Goal: Transaction & Acquisition: Obtain resource

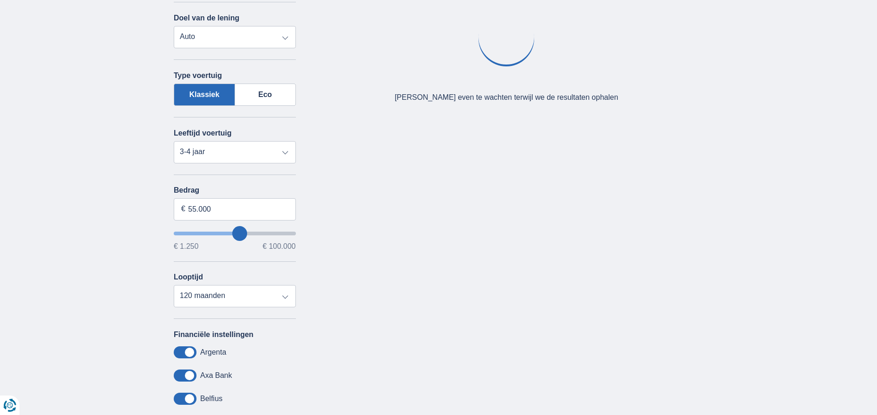
select select "60"
click at [174, 285] on select "12 maanden 18 maanden 24 maanden 30 maanden 36 maanden 42 maanden 48 maanden 60…" at bounding box center [235, 296] width 122 height 22
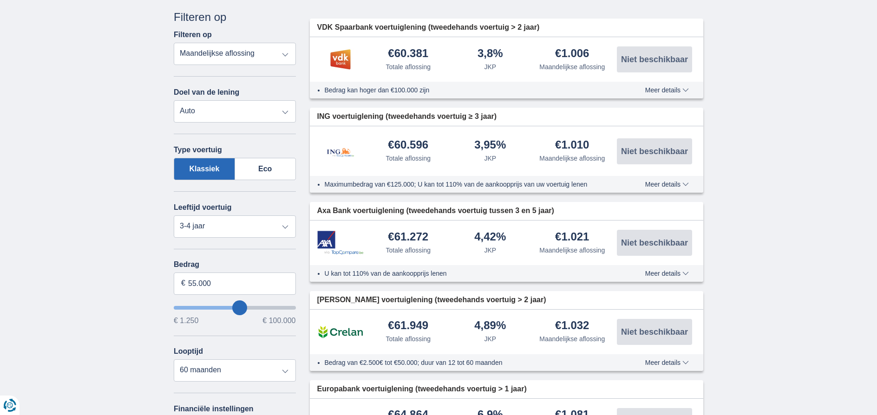
scroll to position [186, 0]
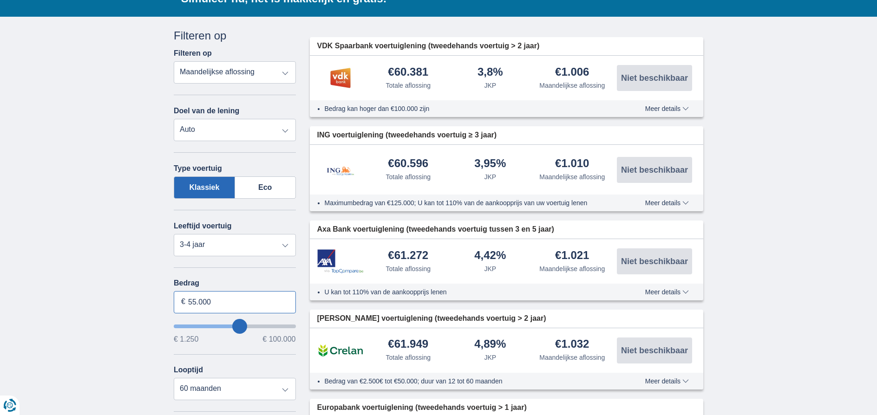
click at [192, 301] on input "55.000" at bounding box center [235, 302] width 122 height 22
type input "50.000"
type input "50250"
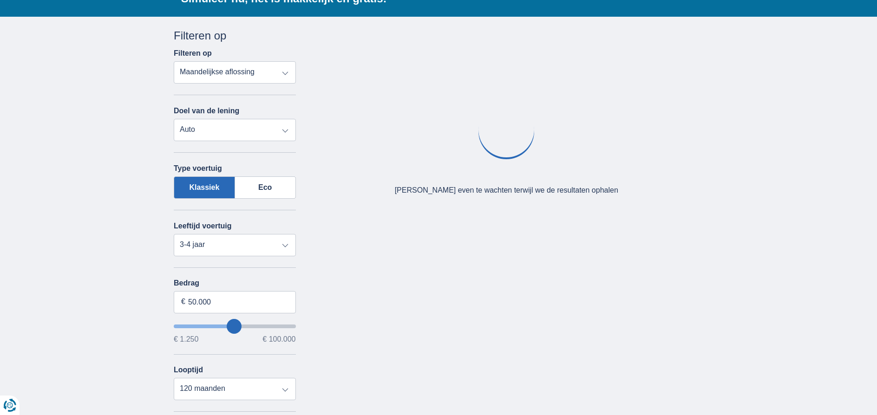
click at [142, 248] on div "× widget.non-eligible-application.title widget.non-eligible-application.text no…" at bounding box center [438, 312] width 877 height 590
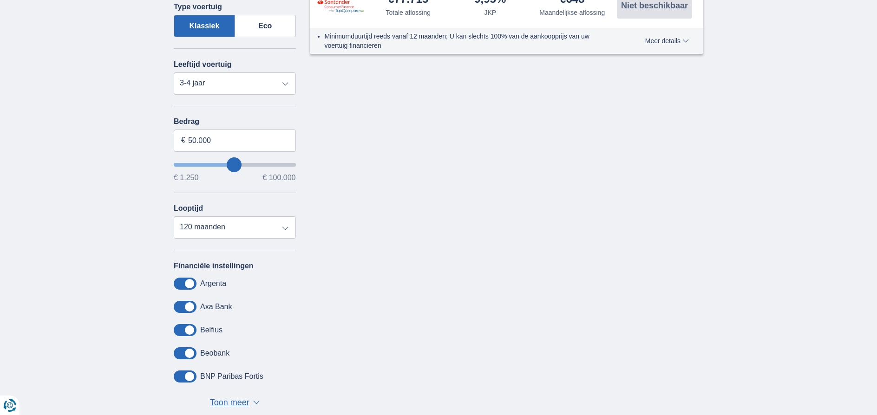
scroll to position [325, 0]
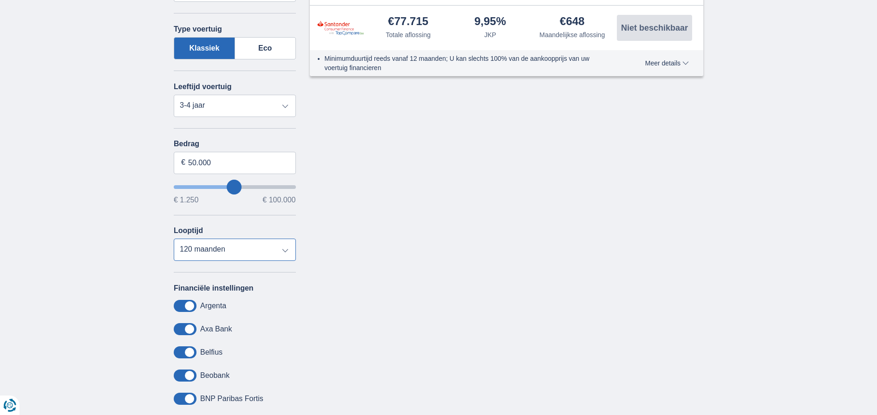
click at [286, 250] on select "12 maanden 18 maanden 24 maanden 30 maanden 36 maanden 42 maanden 48 maanden 60…" at bounding box center [235, 250] width 122 height 22
select select "60"
click at [174, 239] on select "12 maanden 18 maanden 24 maanden 30 maanden 36 maanden 42 maanden 48 maanden 60…" at bounding box center [235, 250] width 122 height 22
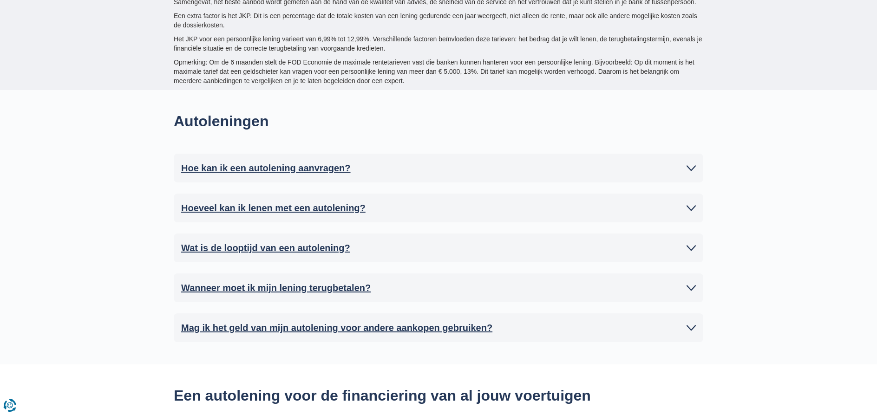
scroll to position [1862, 0]
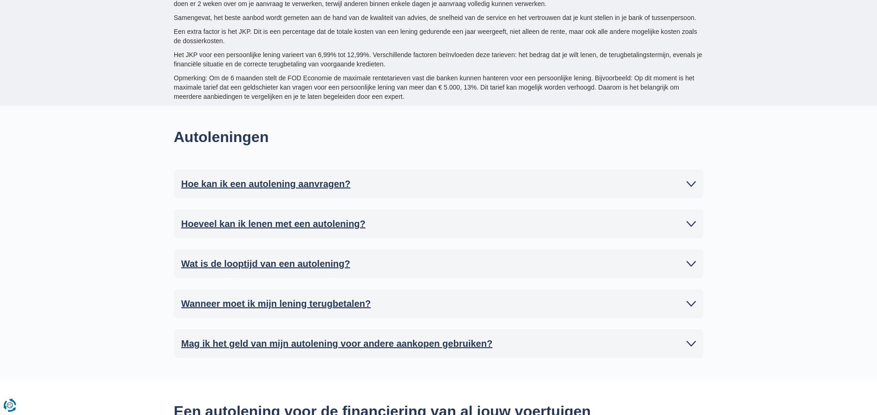
click at [262, 217] on h2 "Hoeveel kan ik lenen met een autolening?" at bounding box center [273, 224] width 184 height 14
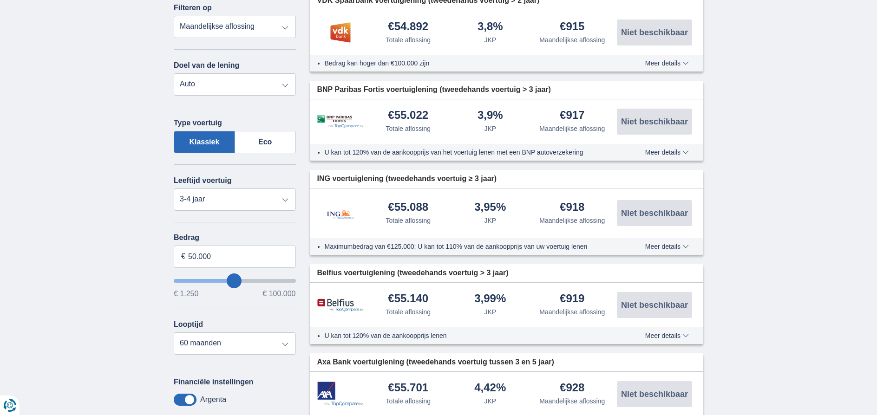
scroll to position [232, 0]
click at [193, 255] on input "50.000" at bounding box center [235, 256] width 122 height 22
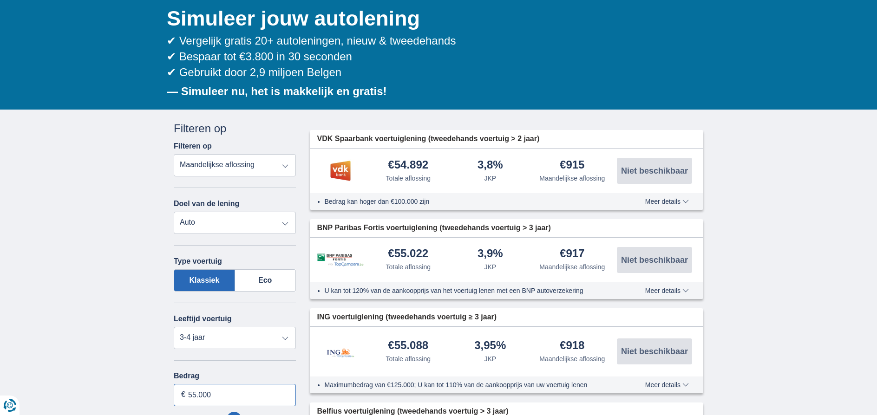
scroll to position [0, 0]
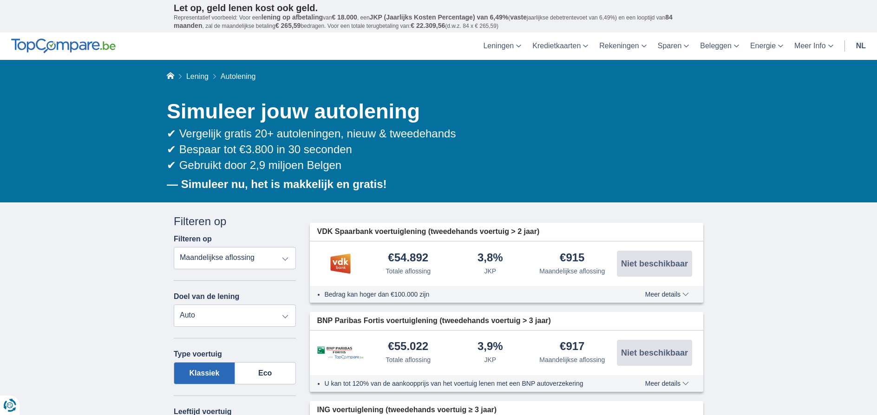
type input "55.000"
type input "55250"
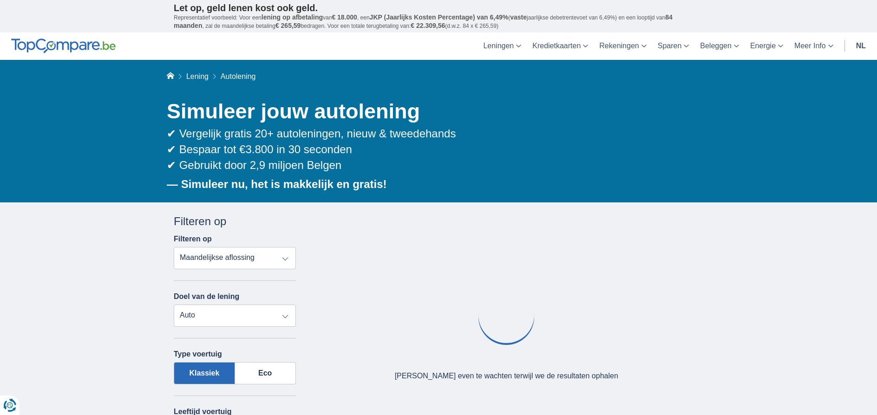
click at [239, 320] on select "Persoonlijke lening Auto Moto / fiets Mobilhome / caravan Renovatie Energie Sch…" at bounding box center [235, 316] width 122 height 22
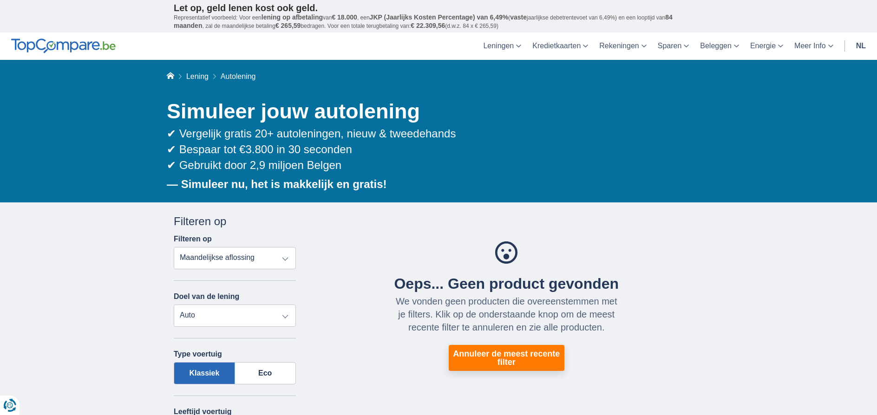
click at [346, 274] on div "Oeps... Geen product gevonden We vonden geen producten die overeenstemmen met j…" at bounding box center [507, 306] width 394 height 129
click at [285, 317] on select "Persoonlijke lening Auto Moto / fiets Mobilhome / caravan Renovatie Energie Sch…" at bounding box center [235, 316] width 122 height 22
click at [174, 305] on select "Persoonlijke lening Auto Moto / fiets Mobilhome / caravan Renovatie Energie Sch…" at bounding box center [235, 316] width 122 height 22
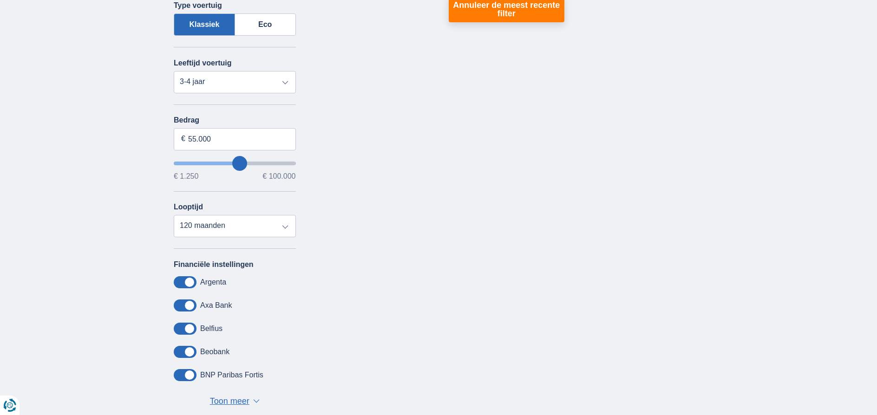
scroll to position [372, 0]
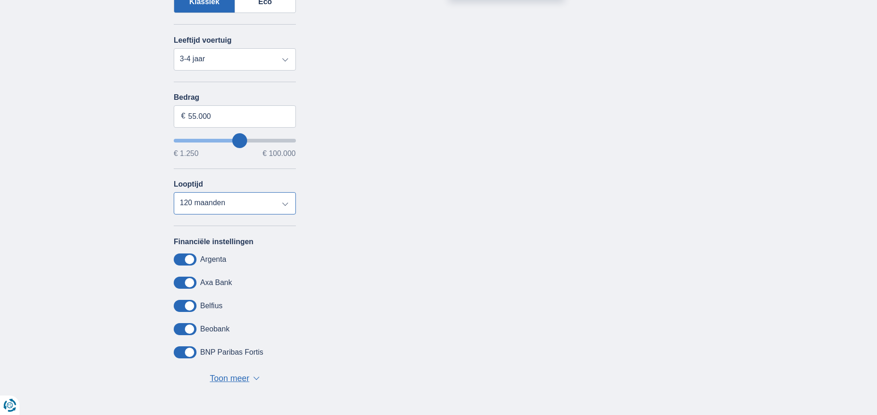
click at [286, 205] on select "12 maanden 18 maanden 24 maanden 30 maanden 36 maanden 42 maanden 48 maanden 60…" at bounding box center [235, 203] width 122 height 22
select select "60"
click at [174, 192] on select "12 maanden 18 maanden 24 maanden 30 maanden 36 maanden 42 maanden 48 maanden 60…" at bounding box center [235, 203] width 122 height 22
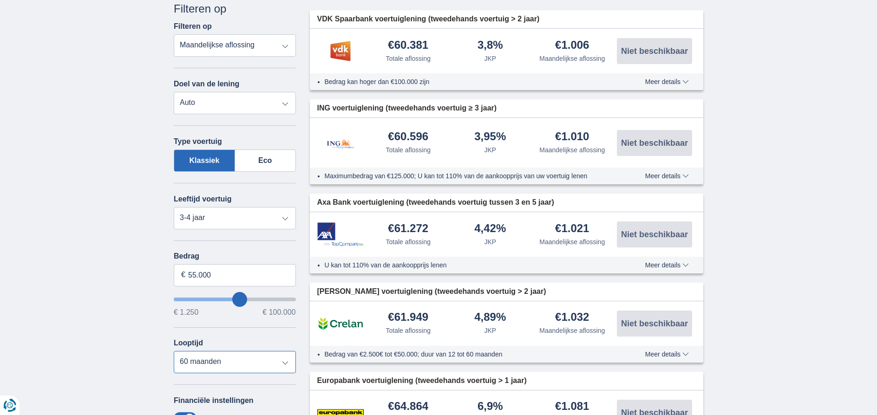
scroll to position [93, 0]
